Goal: Transaction & Acquisition: Purchase product/service

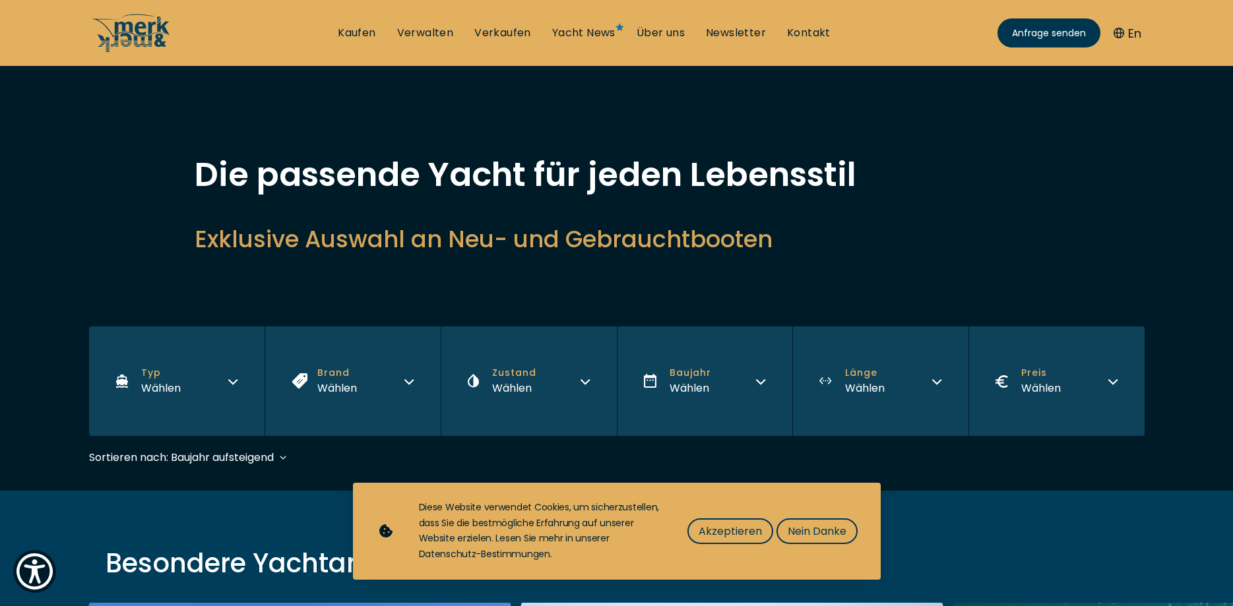
click at [218, 371] on button "Typ Wählen" at bounding box center [177, 380] width 176 height 109
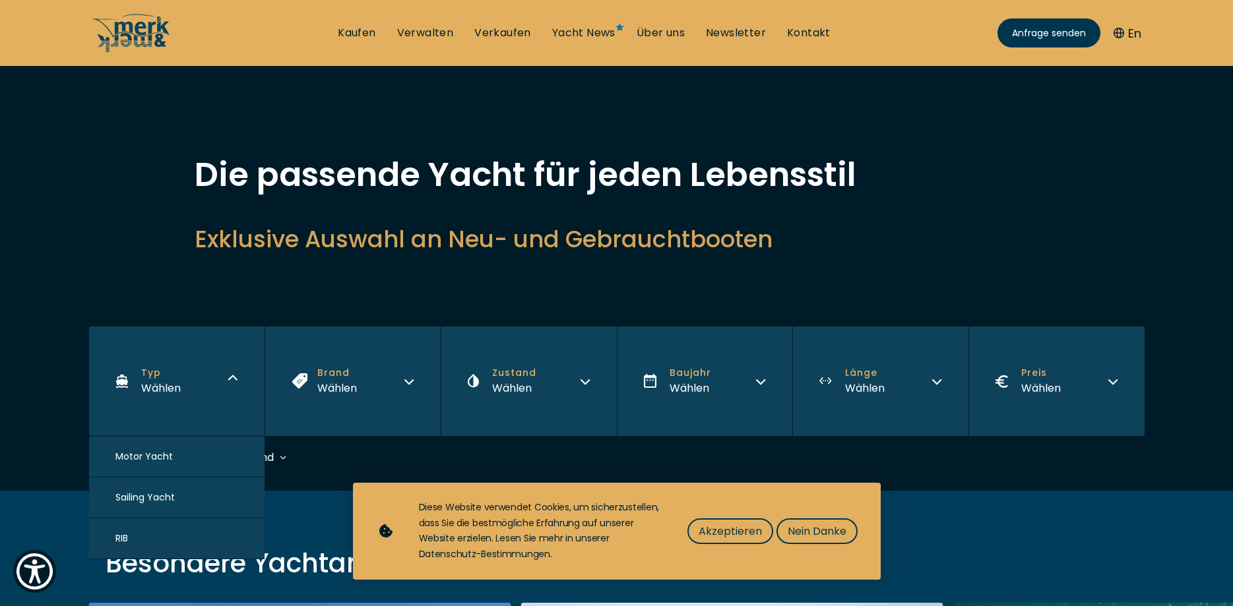
click at [165, 466] on button "Motor Yacht" at bounding box center [177, 457] width 176 height 41
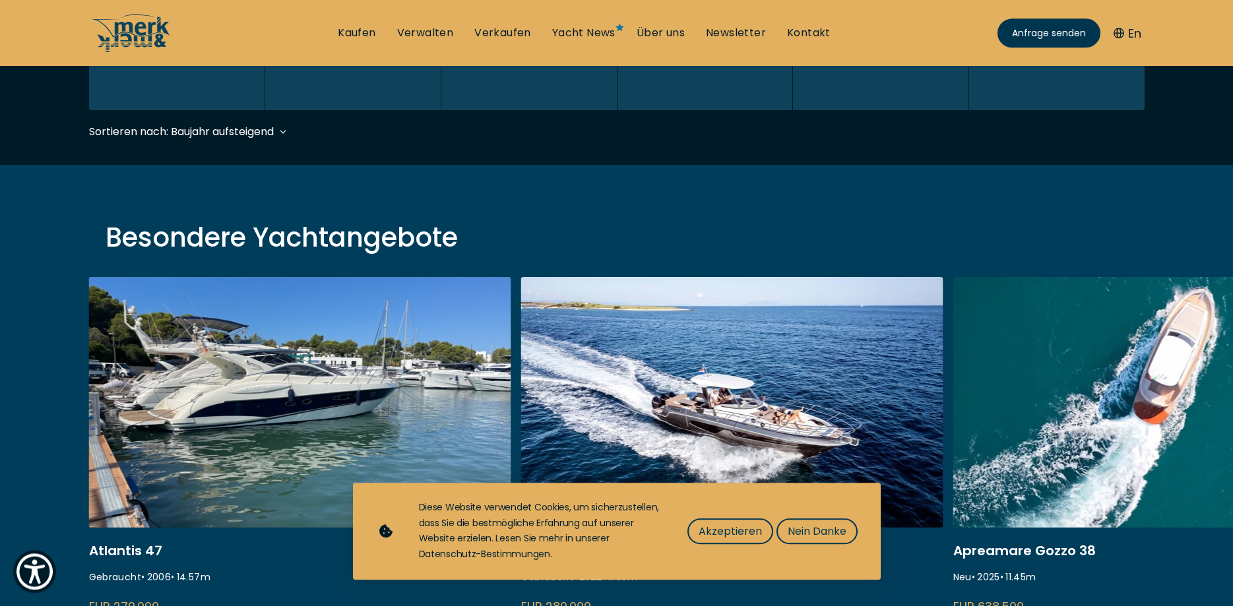
scroll to position [326, 0]
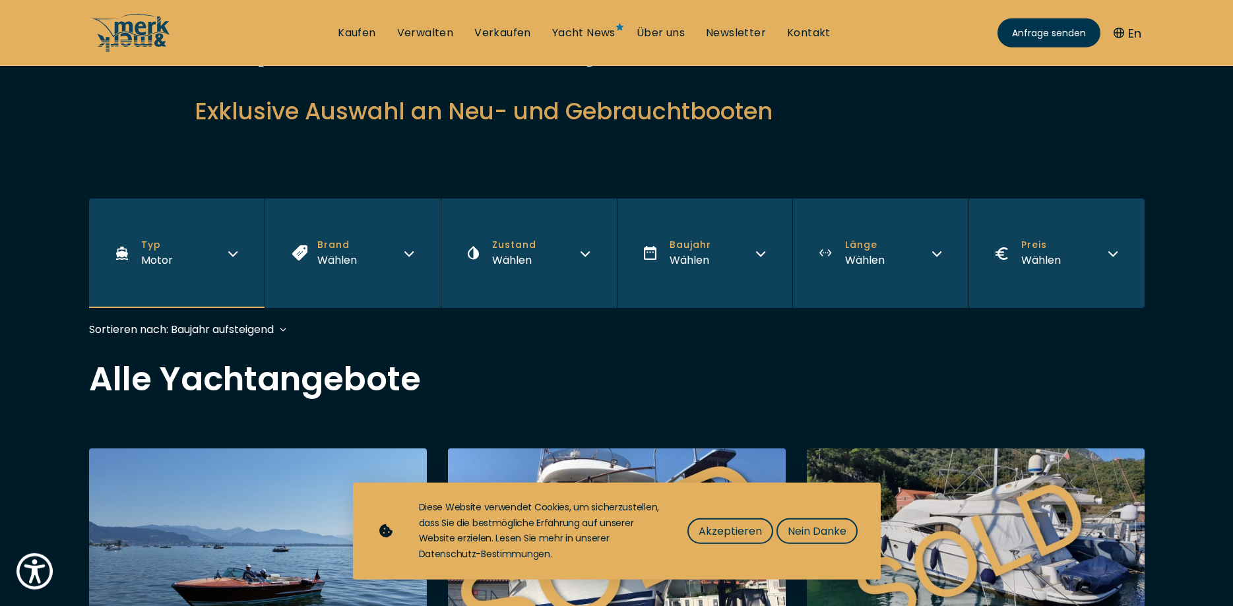
scroll to position [135, 0]
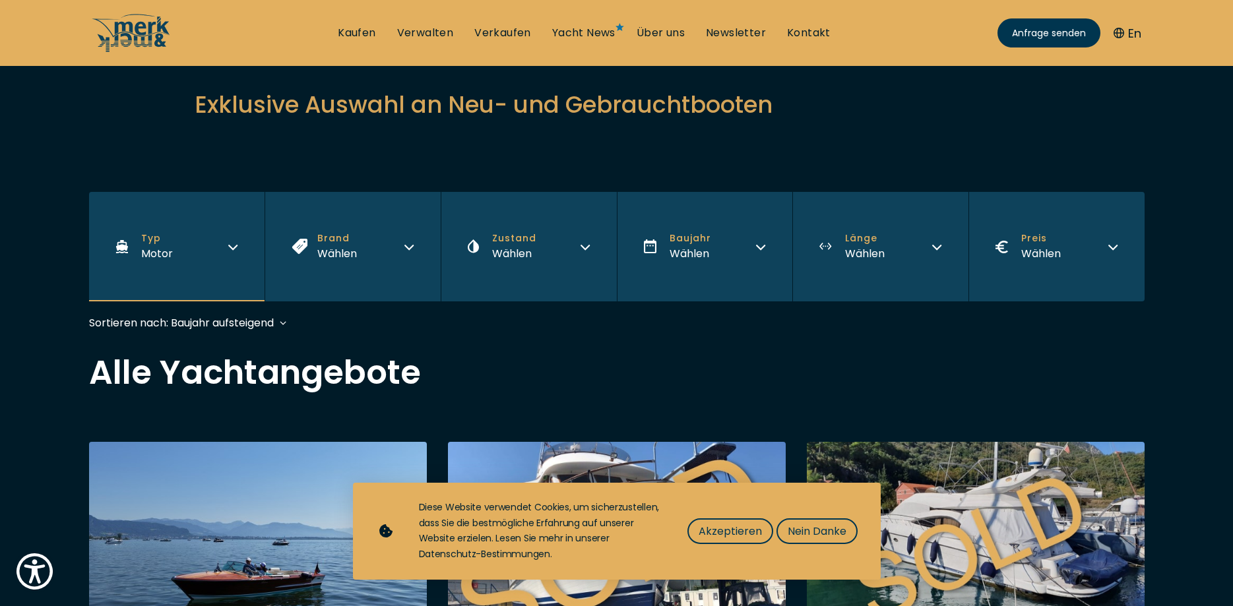
click at [328, 262] on div "Wählen" at bounding box center [337, 253] width 40 height 16
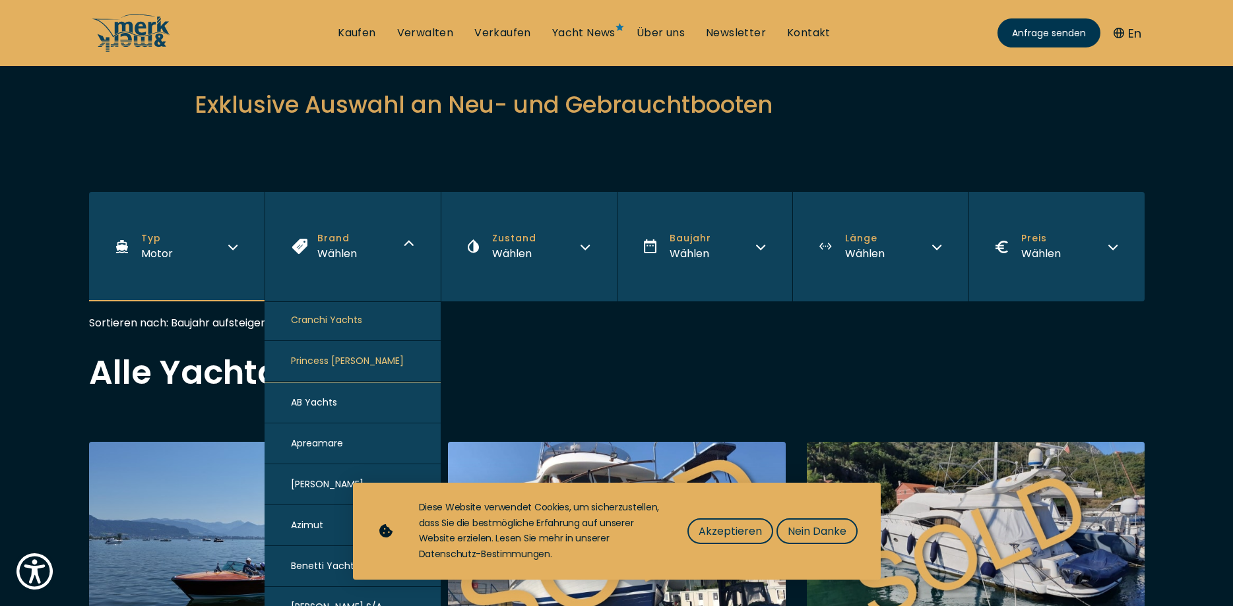
scroll to position [91, 0]
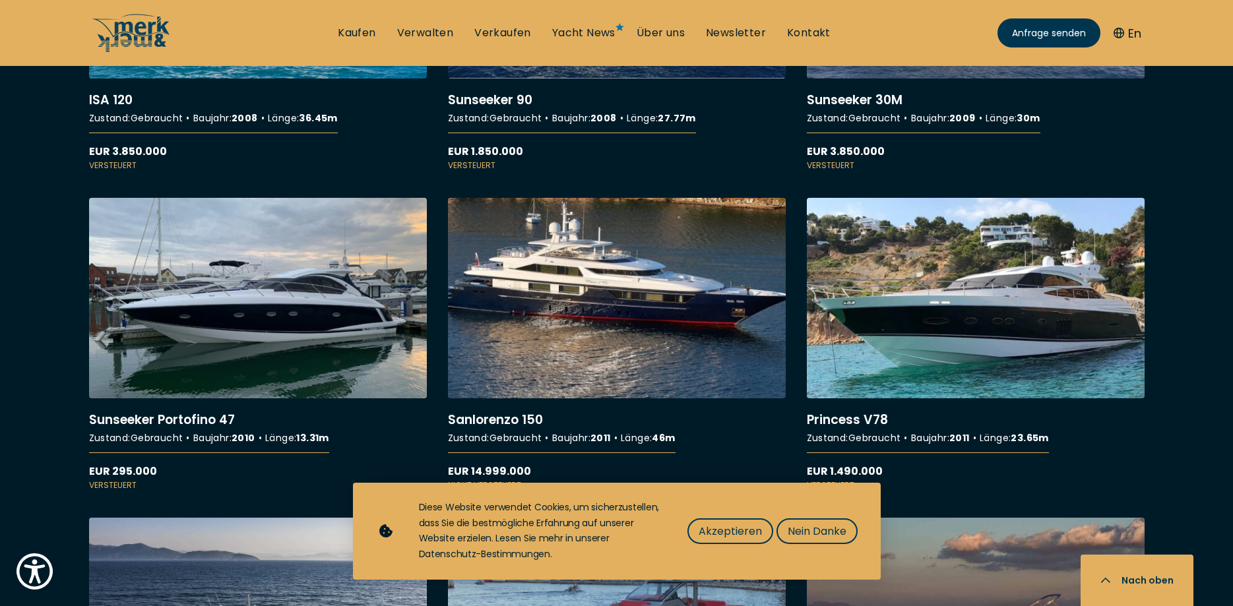
scroll to position [1480, 0]
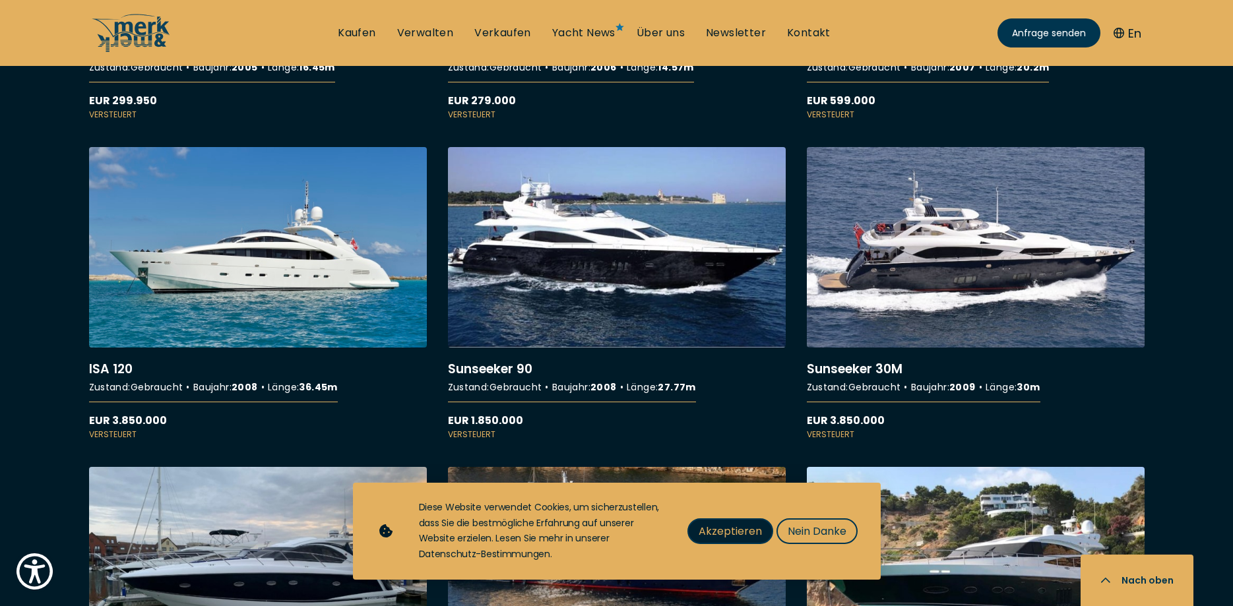
click at [715, 535] on span "Akzeptieren" at bounding box center [729, 531] width 63 height 16
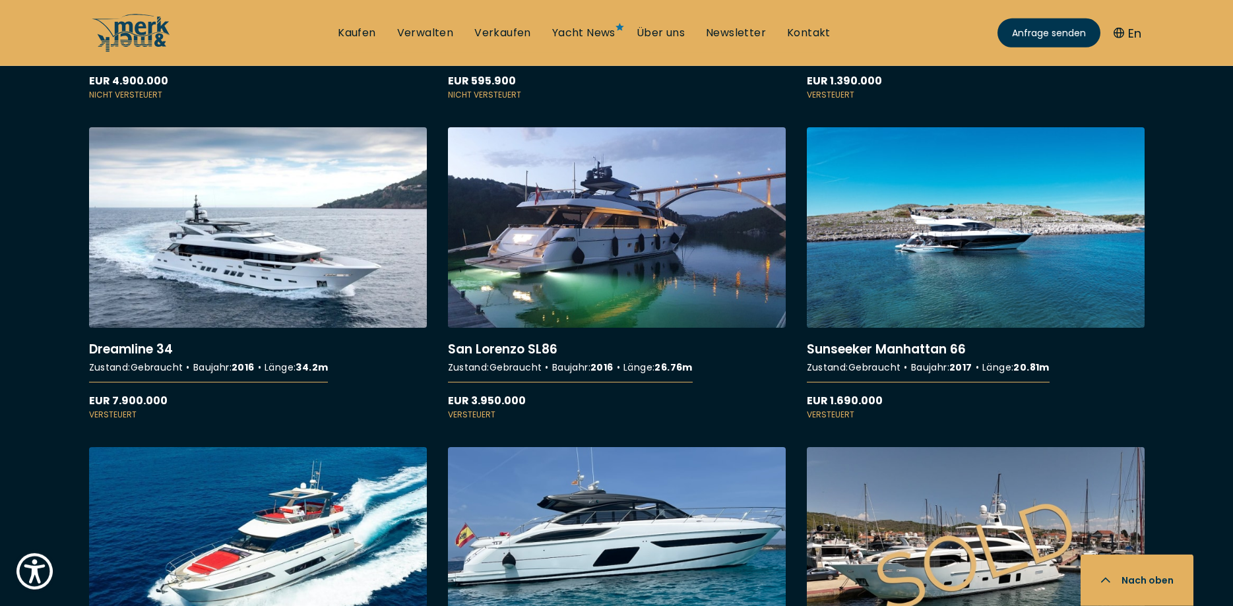
scroll to position [2421, 0]
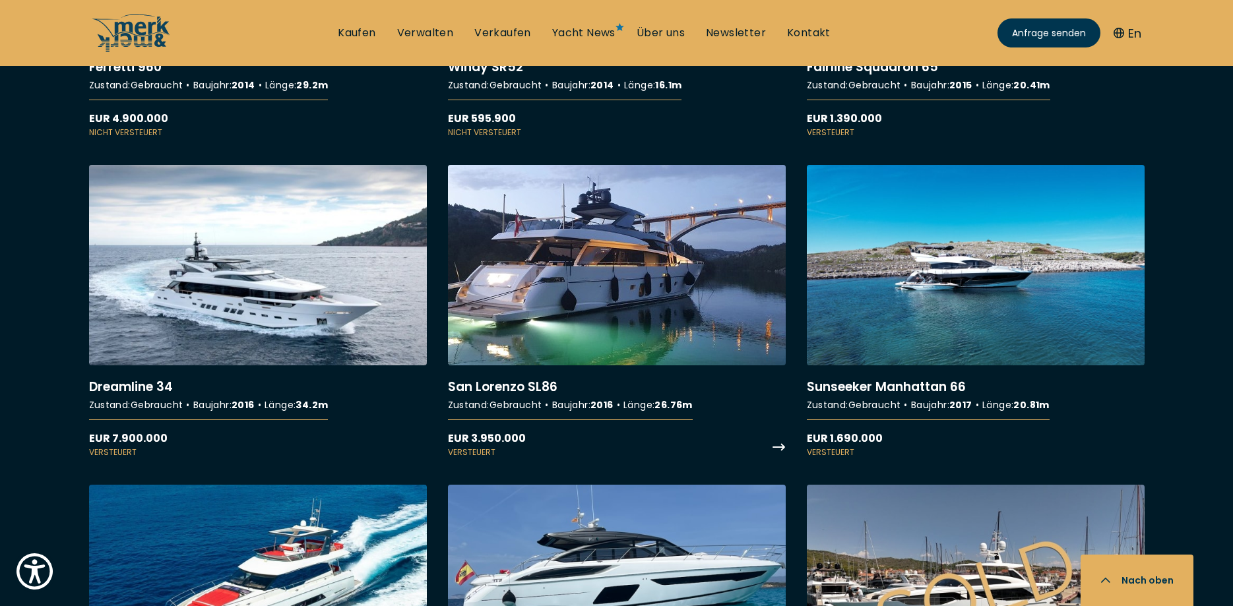
click at [658, 351] on link "More details about [GEOGRAPHIC_DATA] SL86" at bounding box center [617, 311] width 338 height 293
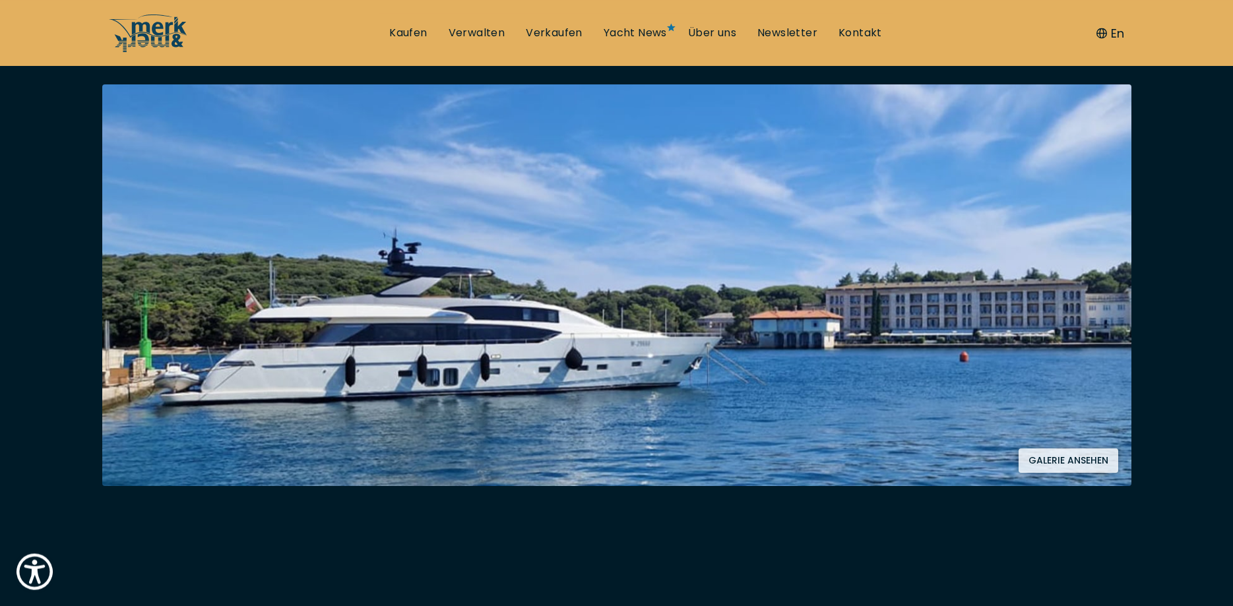
scroll to position [269, 0]
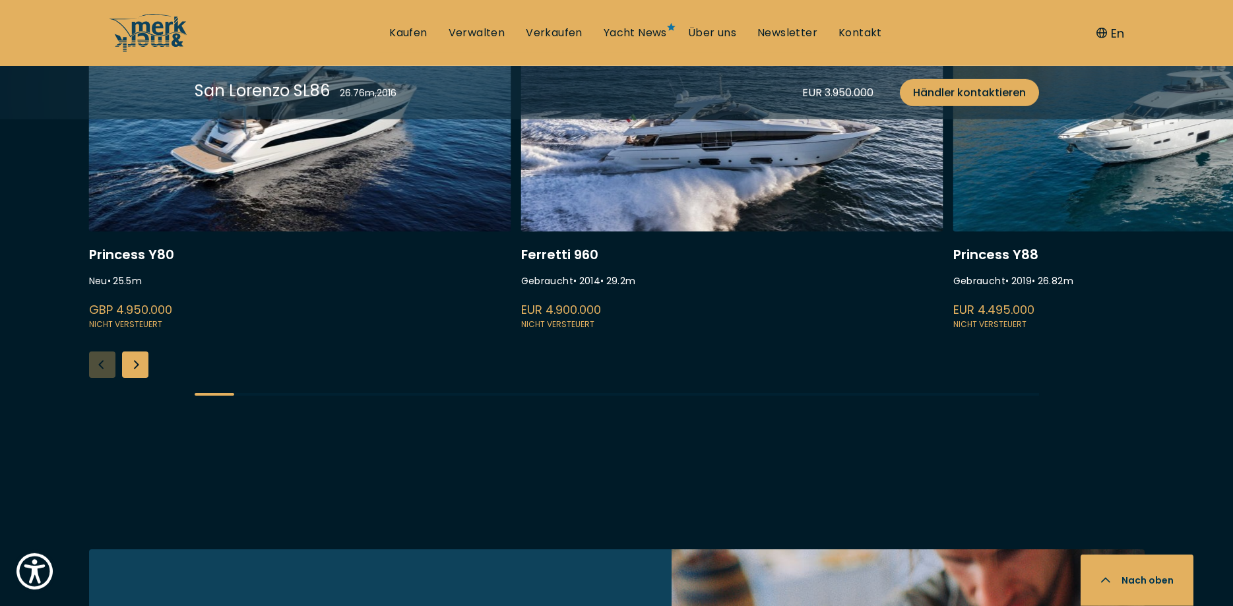
scroll to position [3834, 0]
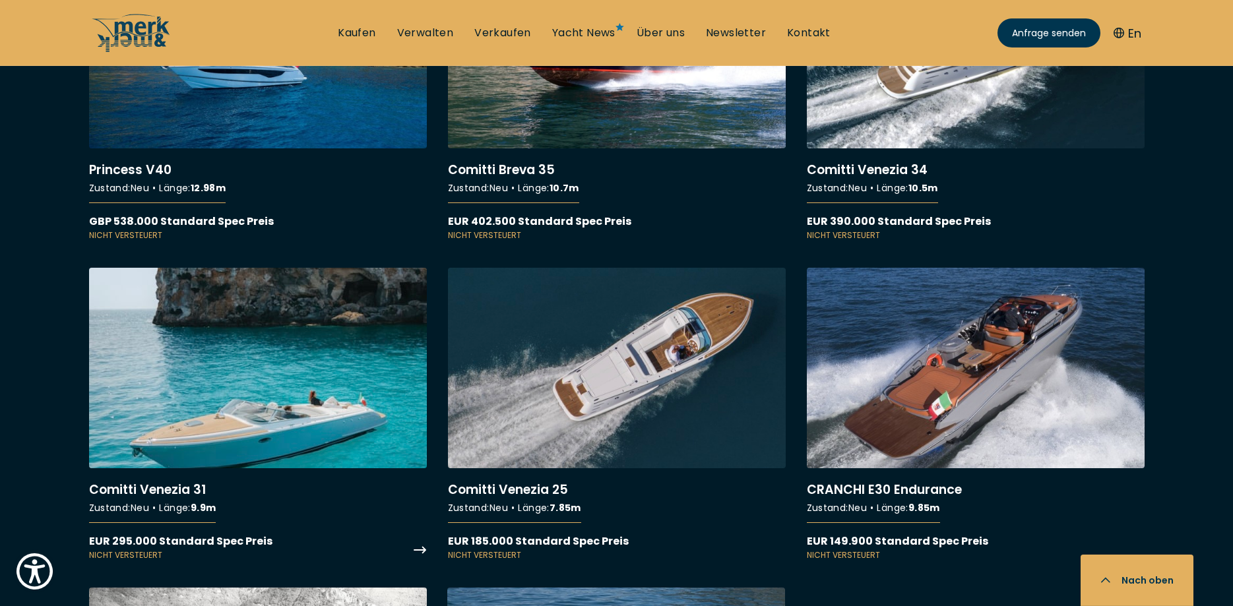
scroll to position [9148, 0]
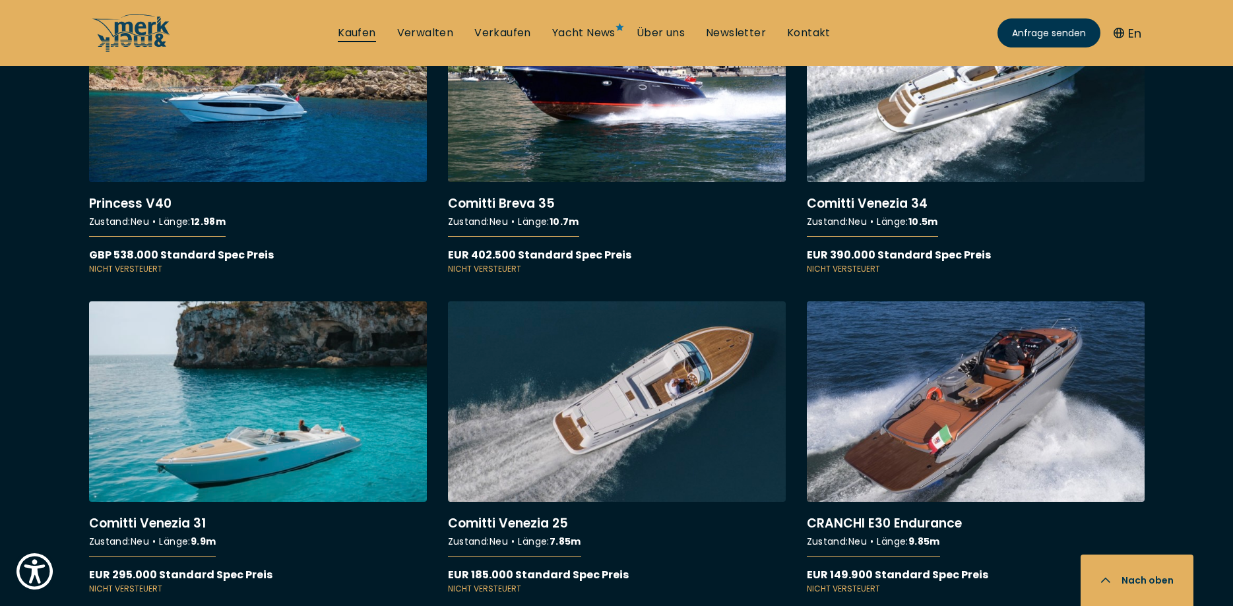
click at [370, 29] on link "Kaufen" at bounding box center [357, 33] width 38 height 15
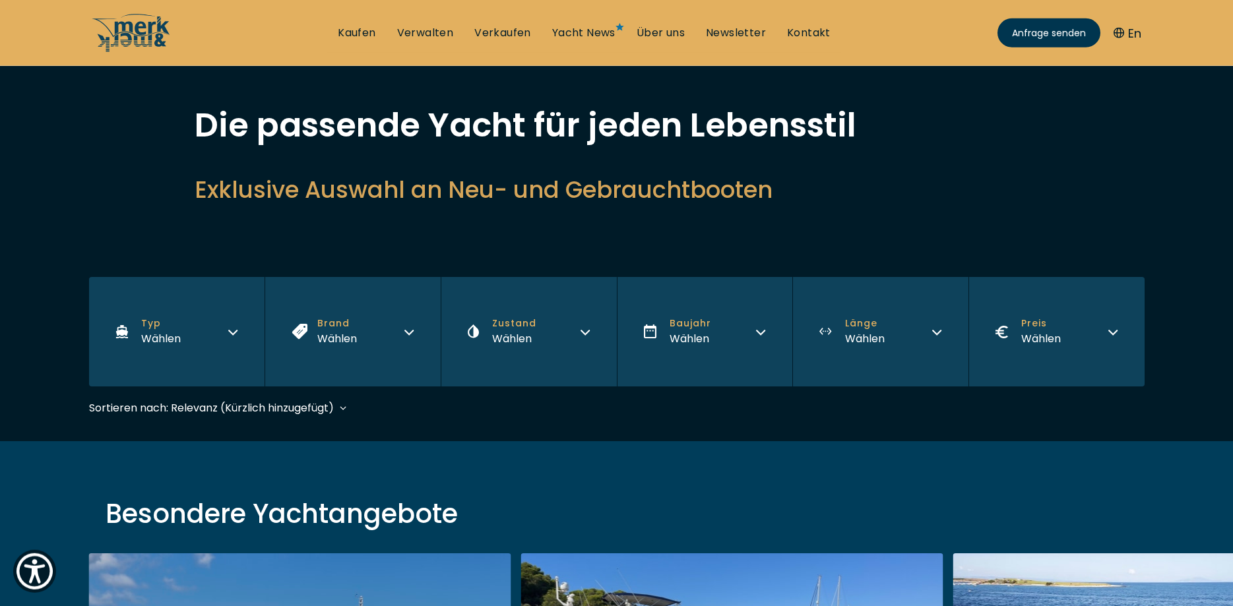
scroll to position [202, 0]
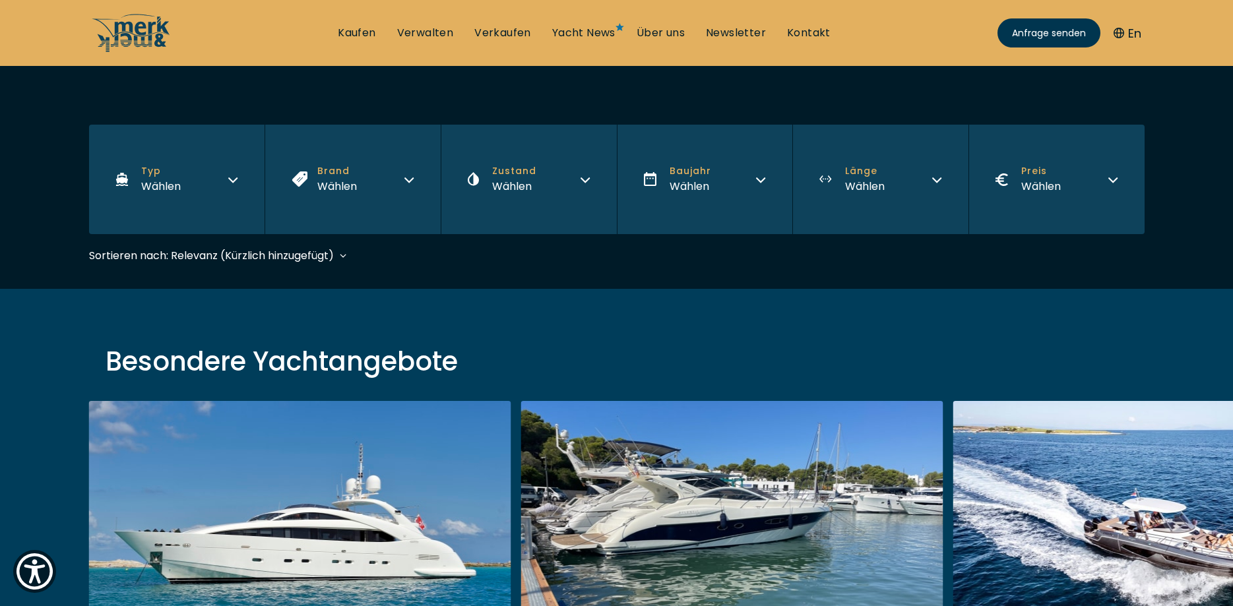
click at [220, 173] on button "Typ Wählen" at bounding box center [177, 179] width 176 height 109
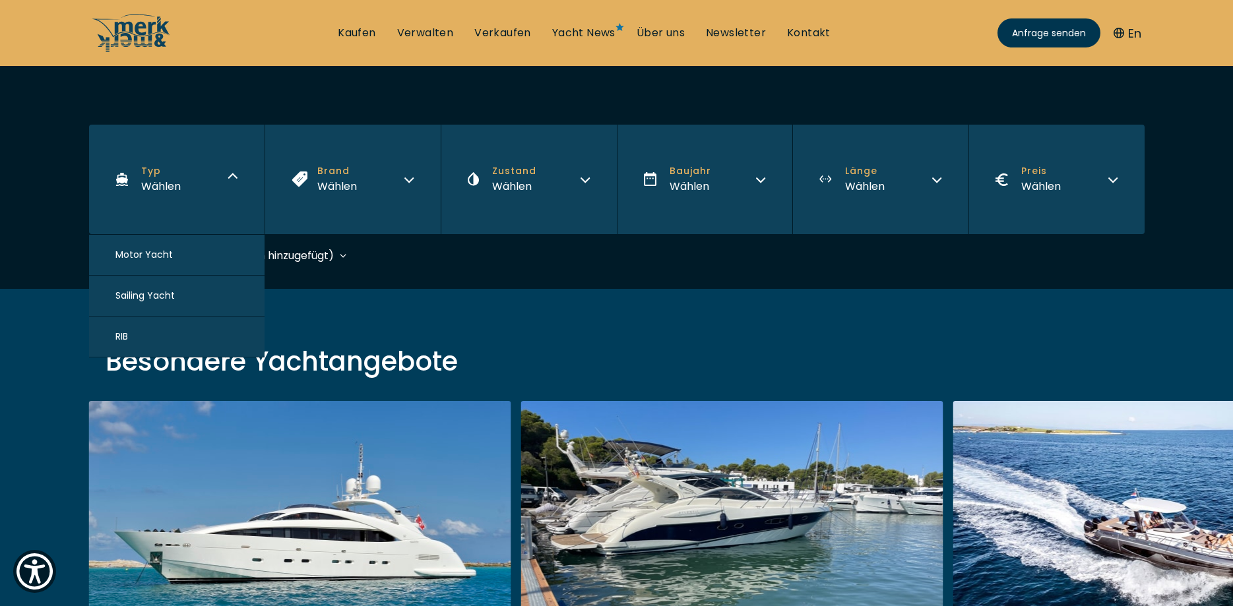
click at [207, 167] on button "Typ Wählen" at bounding box center [177, 179] width 176 height 109
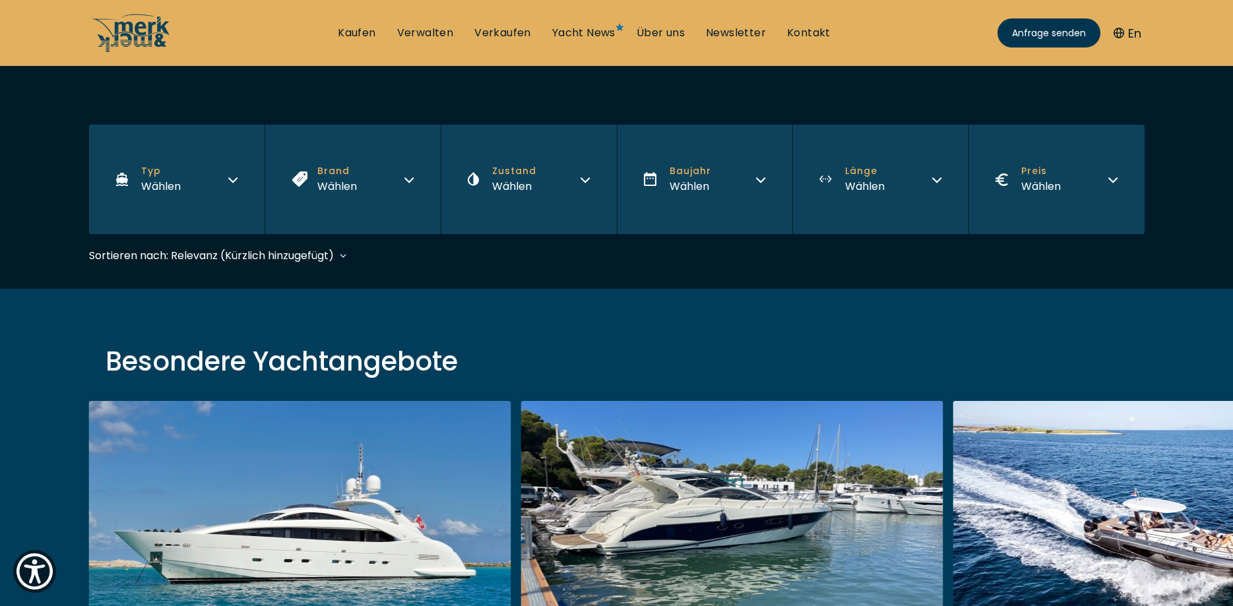
click at [564, 184] on button "Zustand Wählen" at bounding box center [529, 179] width 176 height 109
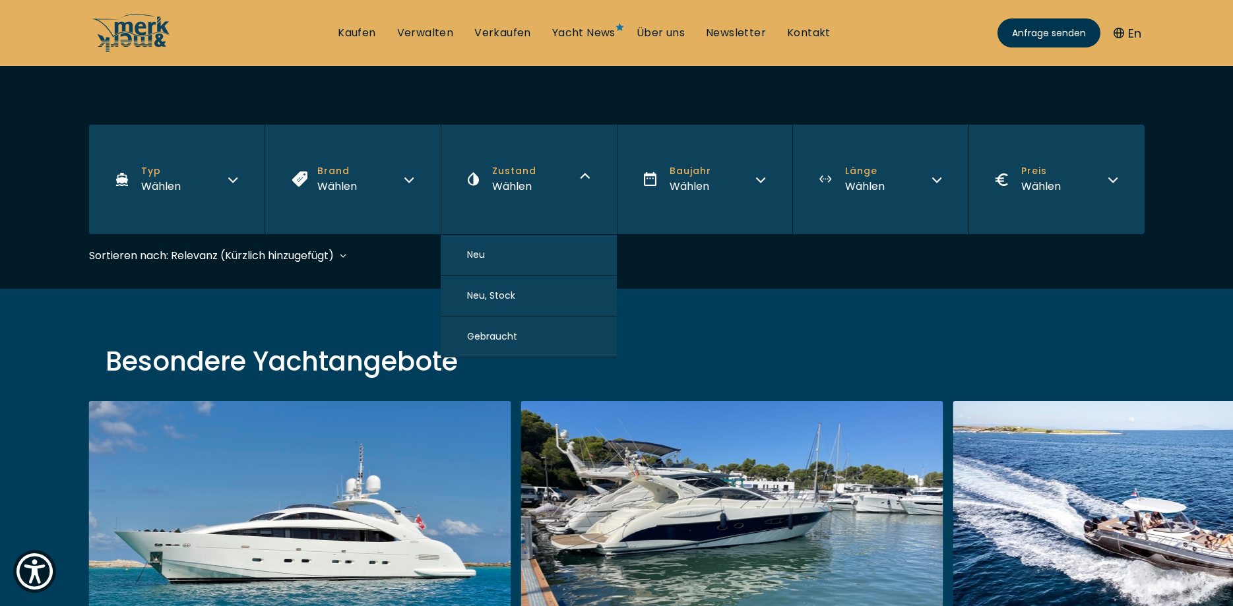
click at [504, 255] on button "Neu" at bounding box center [529, 255] width 176 height 41
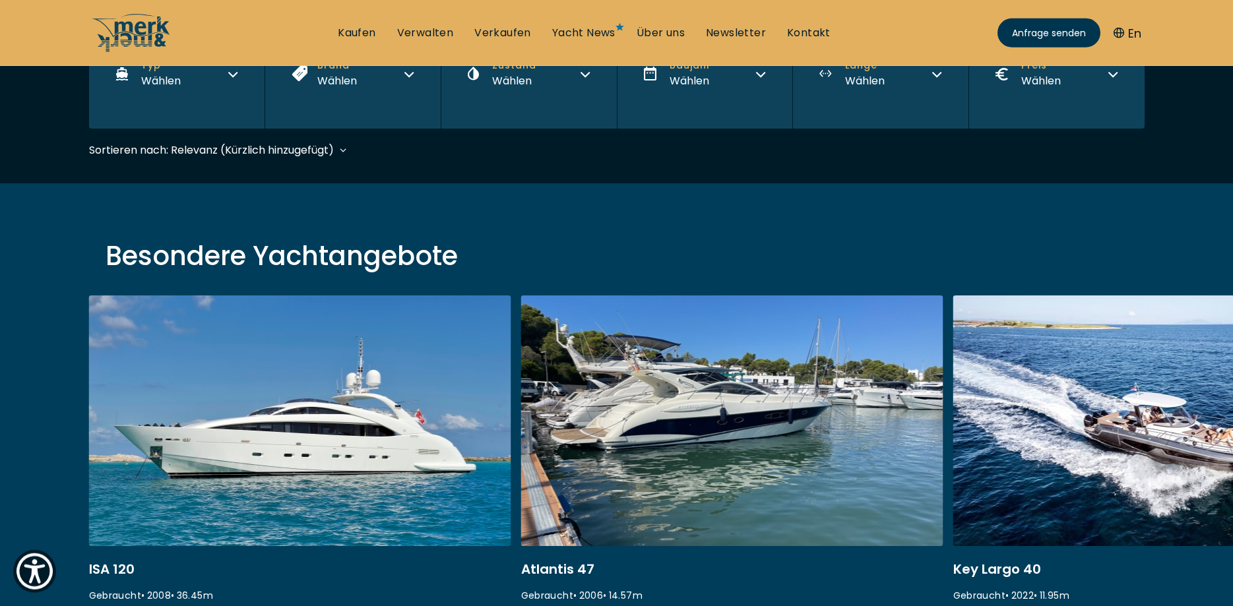
scroll to position [320, 0]
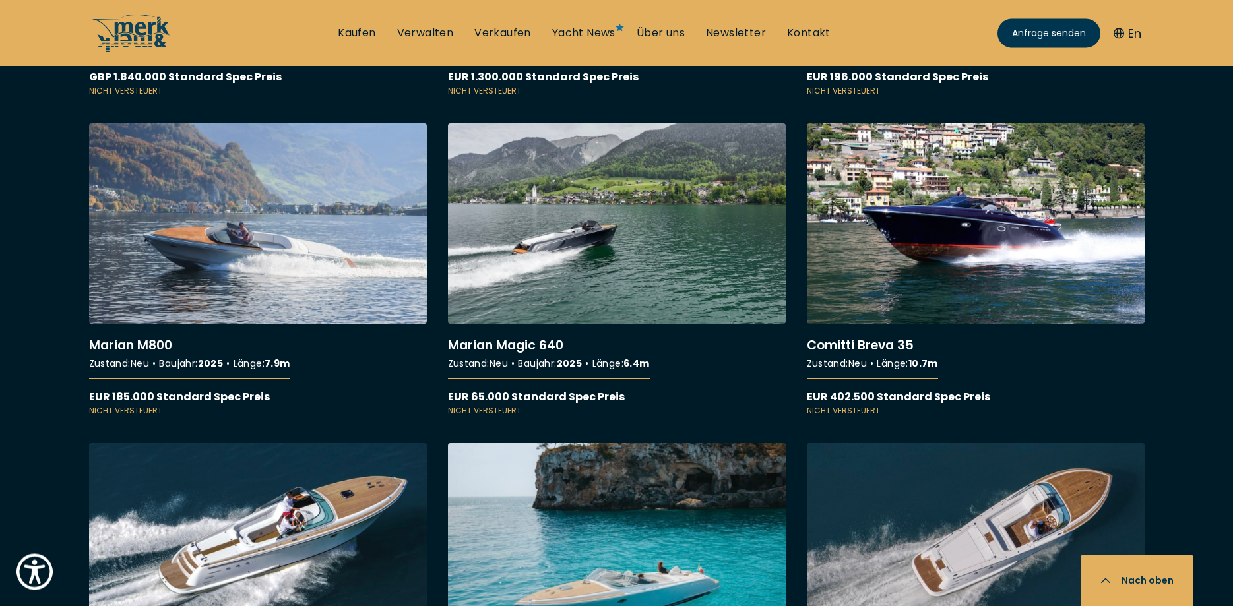
scroll to position [1480, 0]
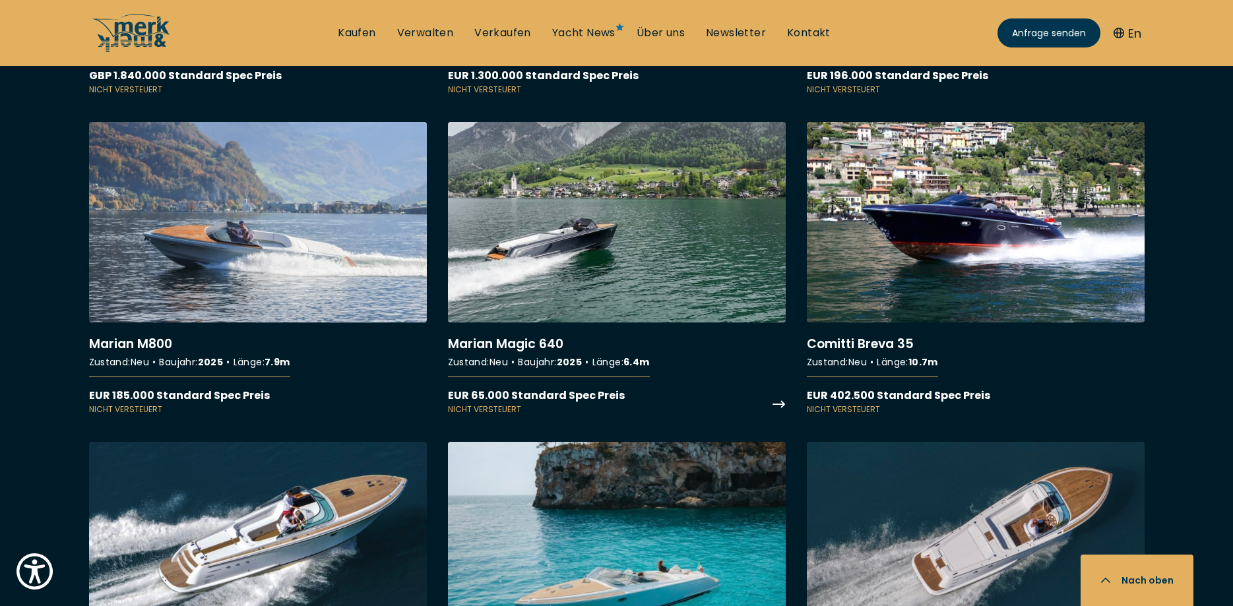
scroll to position [323, 0]
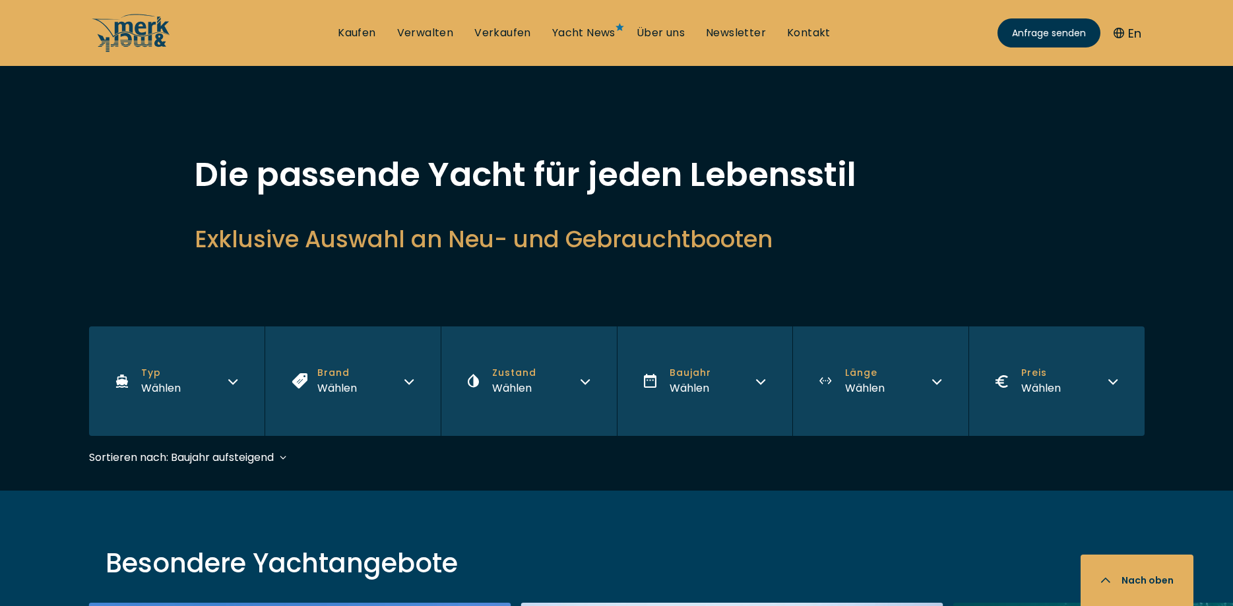
scroll to position [3834, 0]
